Goal: Navigation & Orientation: Find specific page/section

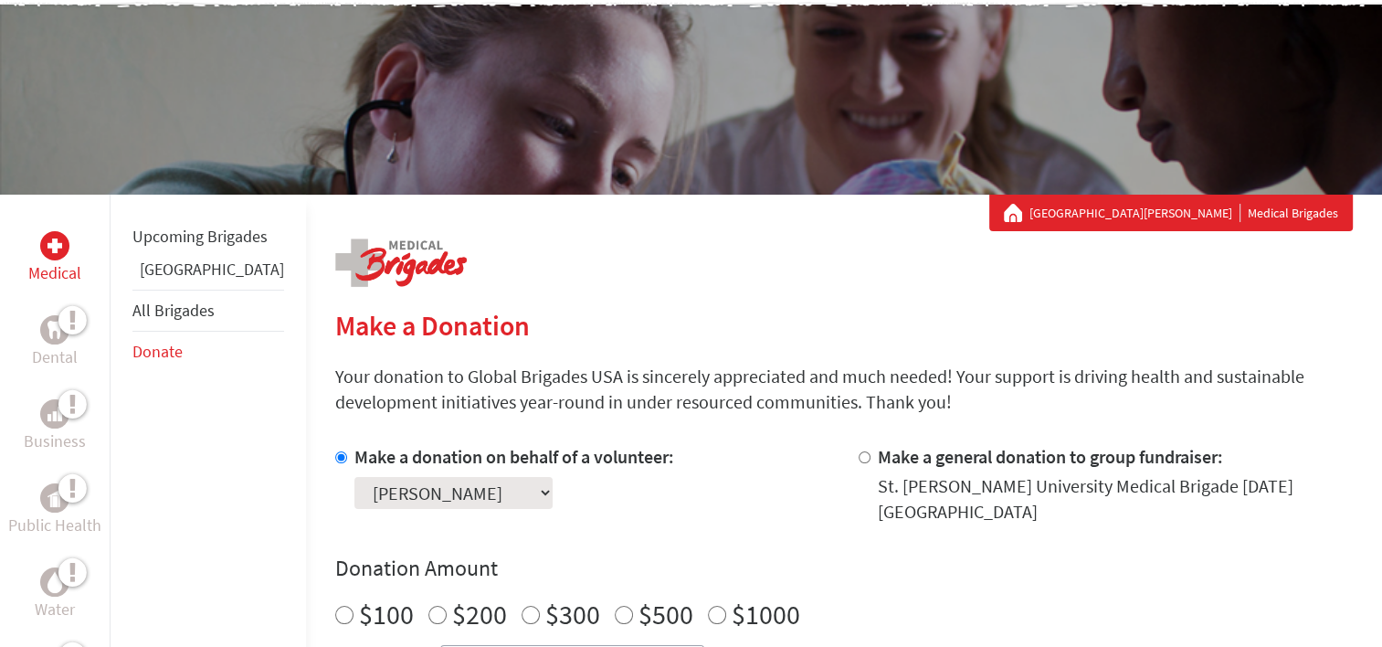
scroll to position [139, 0]
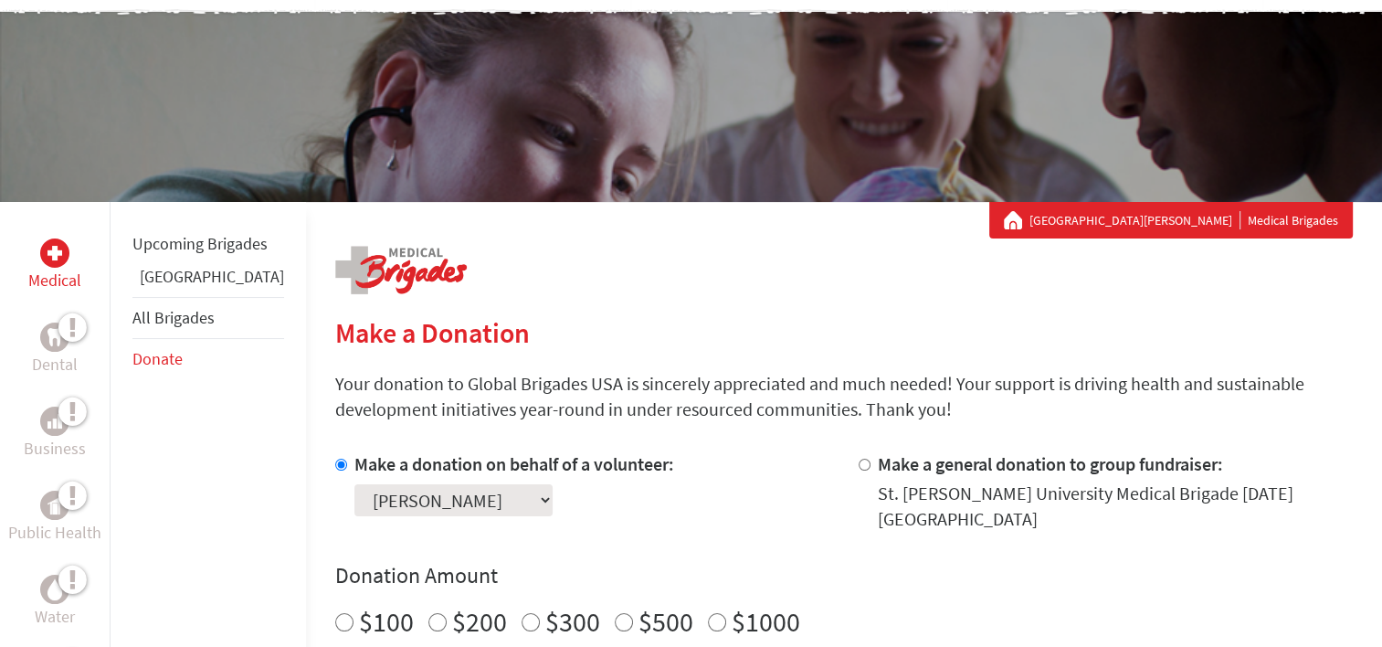
click at [196, 328] on link "All Brigades" at bounding box center [173, 317] width 82 height 21
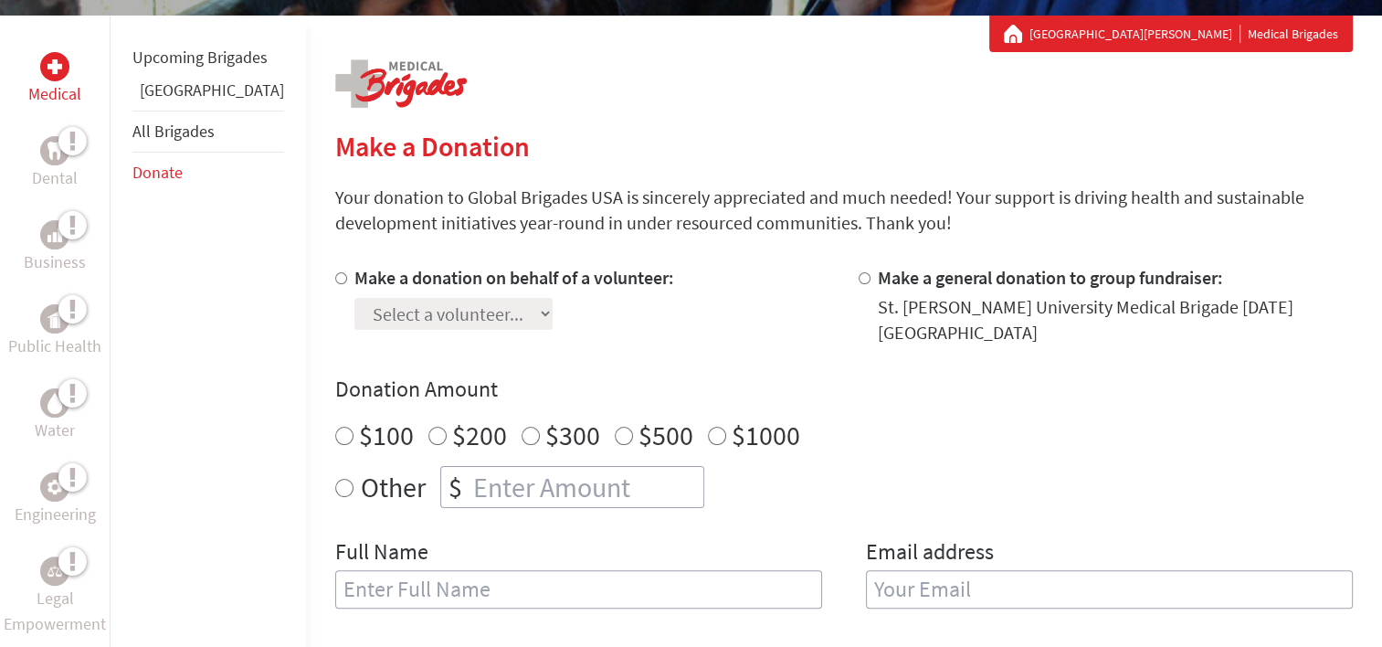
scroll to position [318, 0]
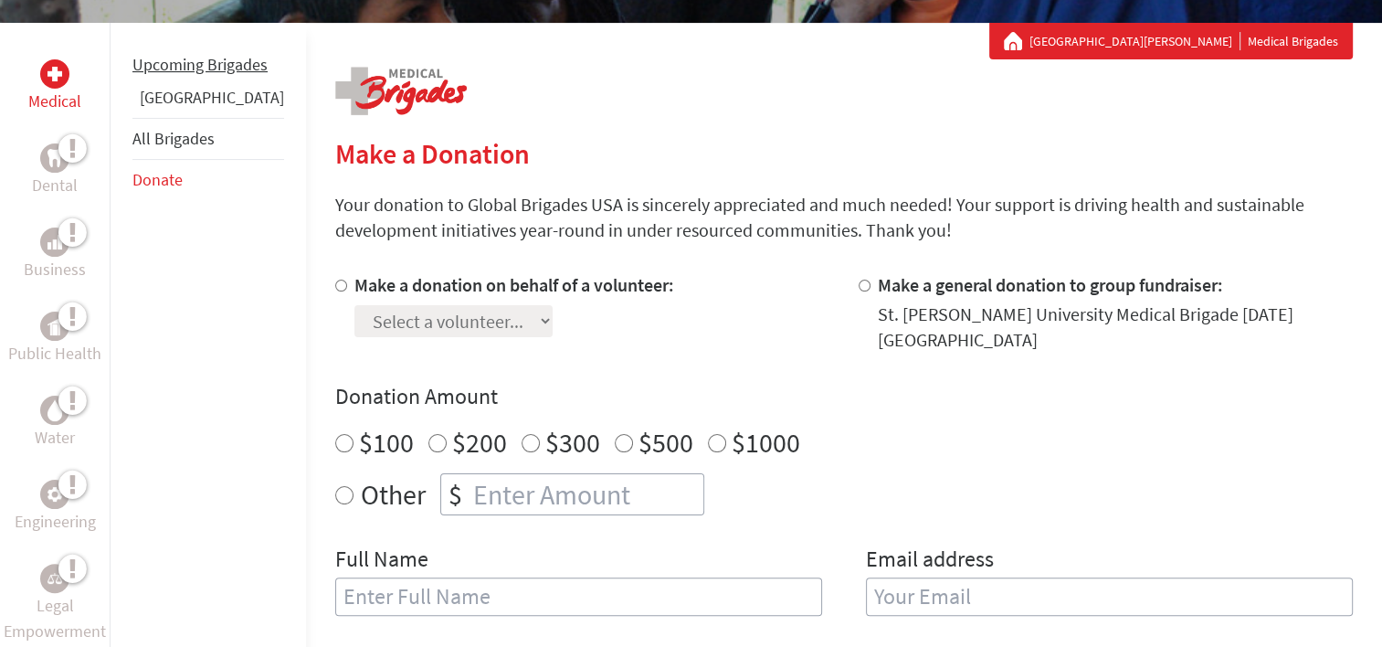
click at [157, 77] on li "Upcoming Brigades" at bounding box center [208, 65] width 152 height 40
click at [166, 75] on link "Upcoming Brigades" at bounding box center [199, 64] width 135 height 21
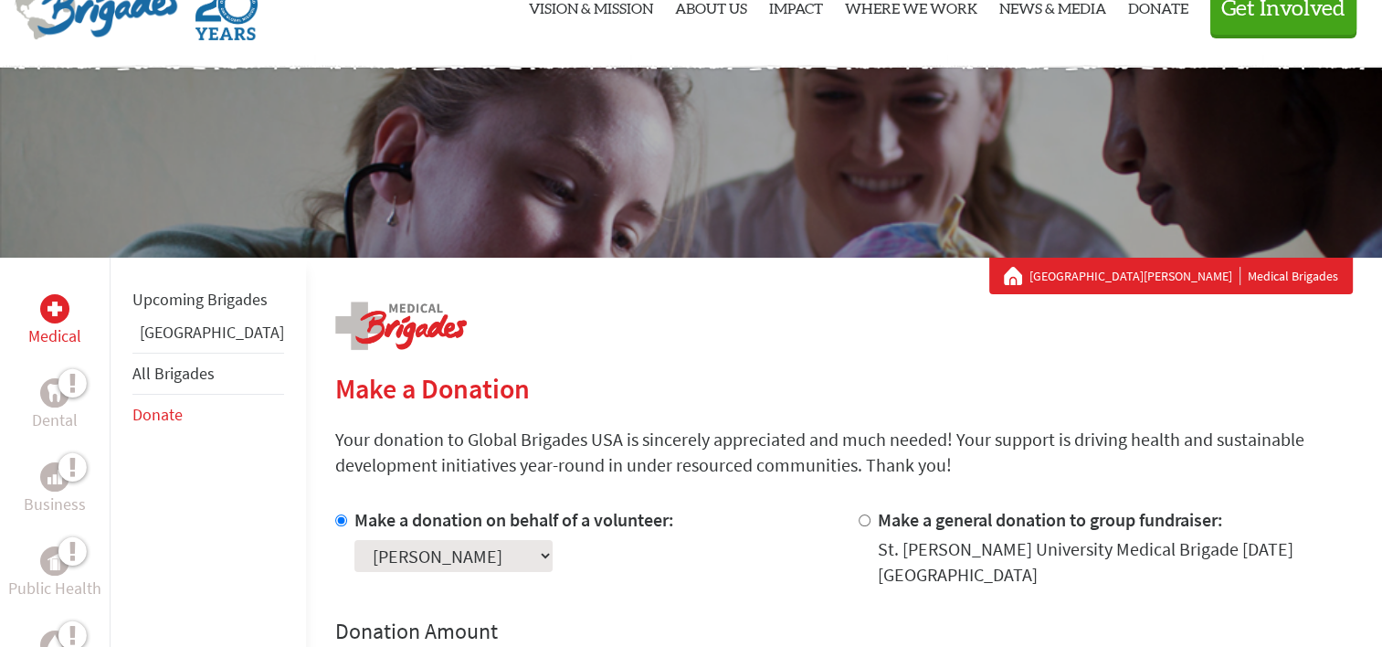
scroll to position [80, 0]
